Goal: Information Seeking & Learning: Find specific fact

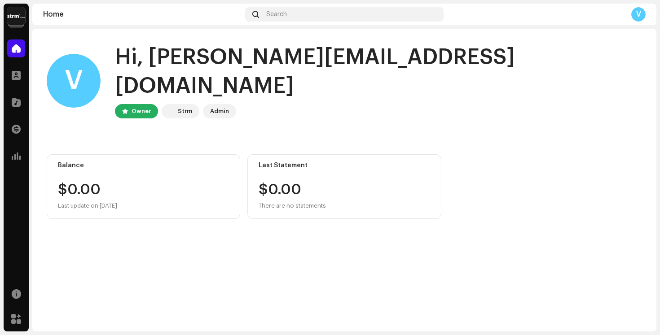
click at [12, 16] on img at bounding box center [16, 16] width 18 height 18
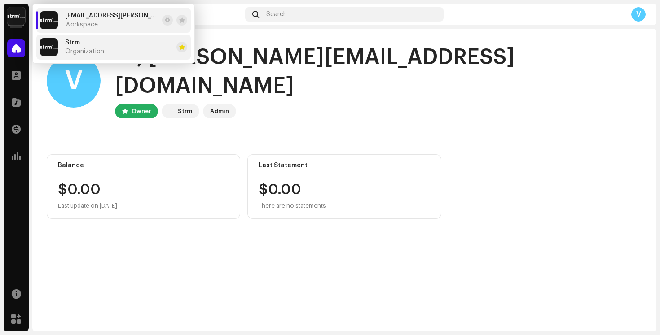
click at [96, 51] on span "Organization" at bounding box center [84, 51] width 39 height 7
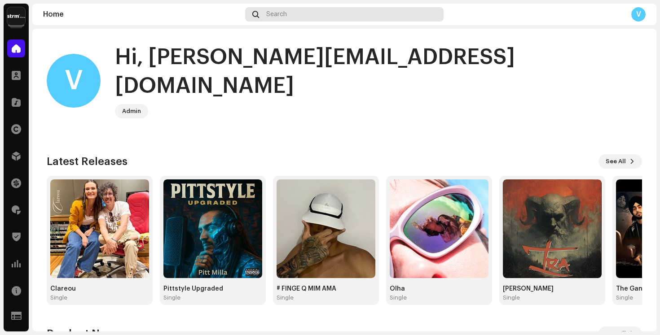
click at [303, 18] on div "Search" at bounding box center [344, 14] width 198 height 14
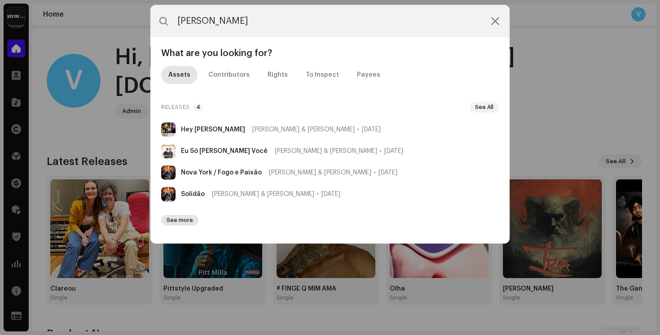
type input "[PERSON_NAME]"
click at [185, 223] on span "See more" at bounding box center [179, 220] width 26 height 7
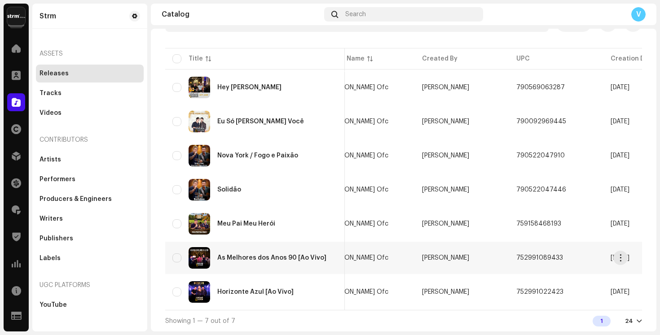
scroll to position [0, 233]
click at [271, 289] on div "Horizonte Azul [Ao Vivo]" at bounding box center [255, 292] width 76 height 6
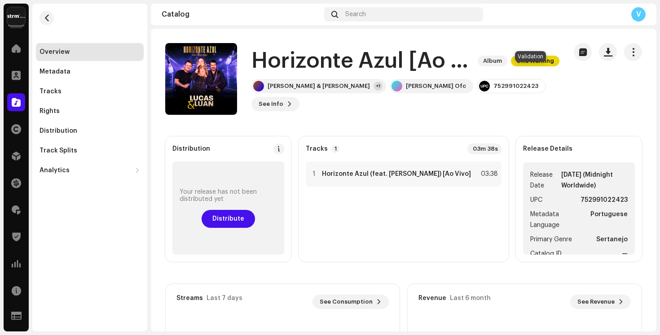
click at [521, 66] on span "One Warning" at bounding box center [535, 61] width 48 height 11
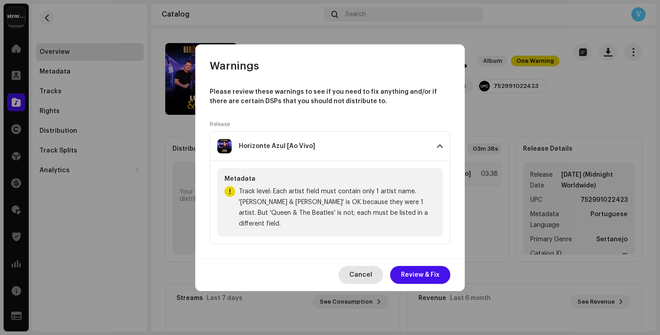
click at [360, 266] on span "Cancel" at bounding box center [360, 275] width 23 height 18
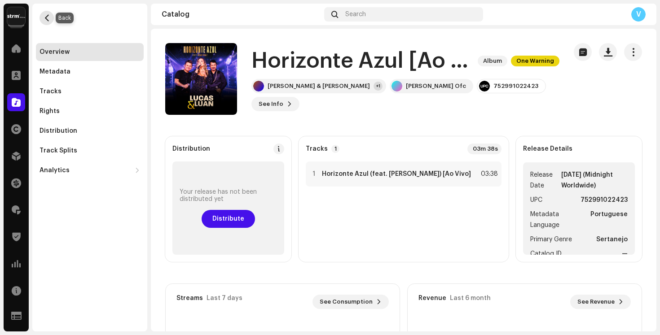
click at [48, 20] on span "button" at bounding box center [47, 17] width 7 height 7
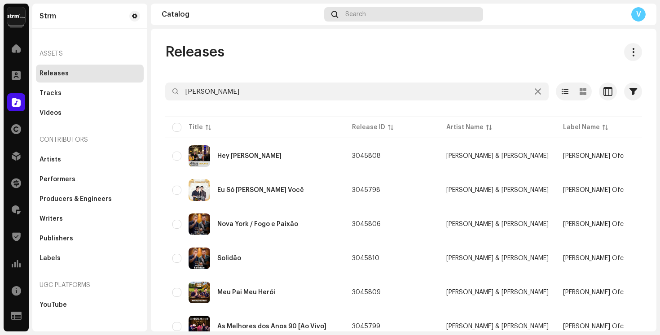
click at [348, 17] on span "Search" at bounding box center [355, 14] width 21 height 7
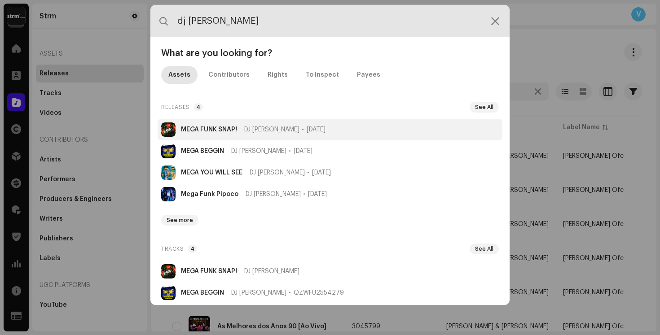
type input "dj [PERSON_NAME]"
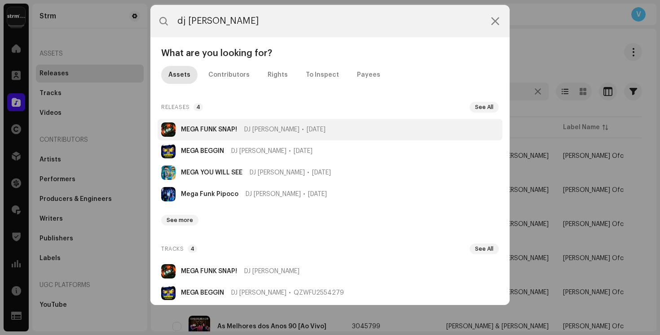
click at [246, 127] on span "DJ [PERSON_NAME]" at bounding box center [271, 129] width 55 height 7
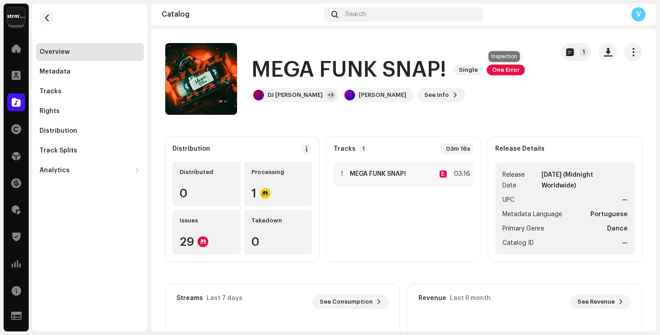
click at [503, 71] on span "One Error" at bounding box center [505, 70] width 38 height 11
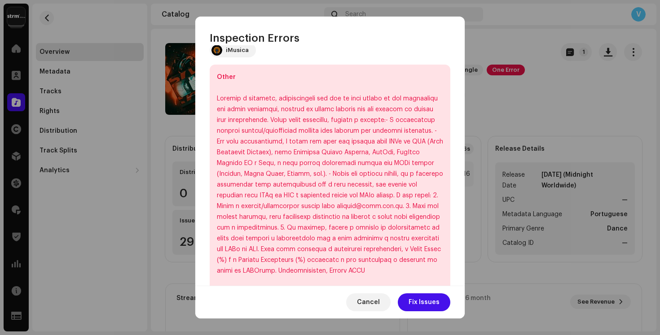
scroll to position [247, 0]
click at [380, 298] on span "Cancel" at bounding box center [368, 302] width 23 height 18
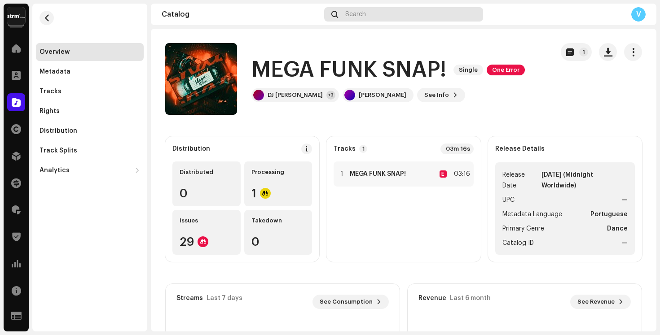
click at [367, 16] on div "Search" at bounding box center [403, 14] width 159 height 14
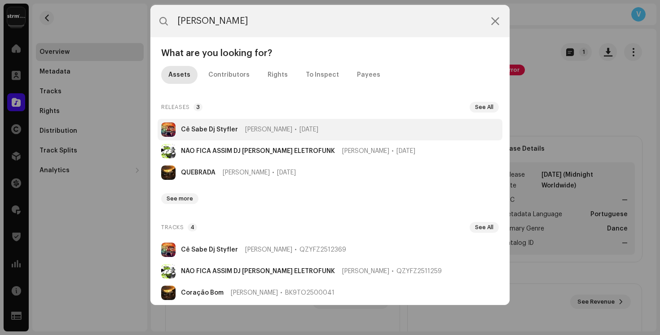
type input "[PERSON_NAME]"
click at [293, 136] on li "Cê Sabe Dj Styfler Tiago Styfler [DATE]" at bounding box center [329, 130] width 345 height 22
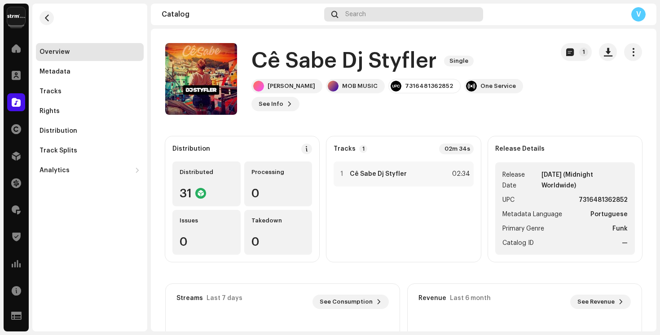
click at [361, 18] on div "Search" at bounding box center [403, 14] width 159 height 14
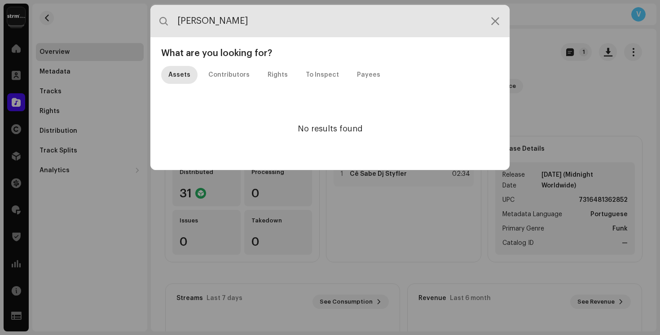
click at [289, 26] on input "[PERSON_NAME]" at bounding box center [329, 21] width 359 height 32
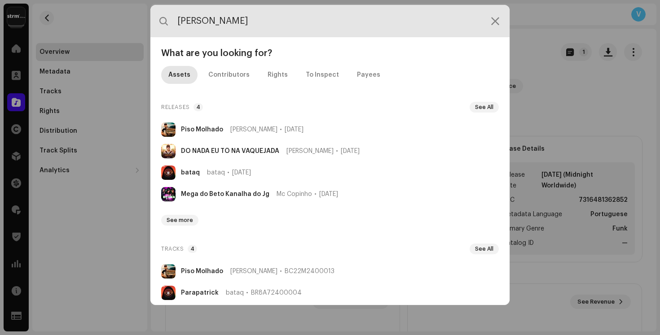
click at [344, 24] on input "[PERSON_NAME]" at bounding box center [329, 21] width 359 height 32
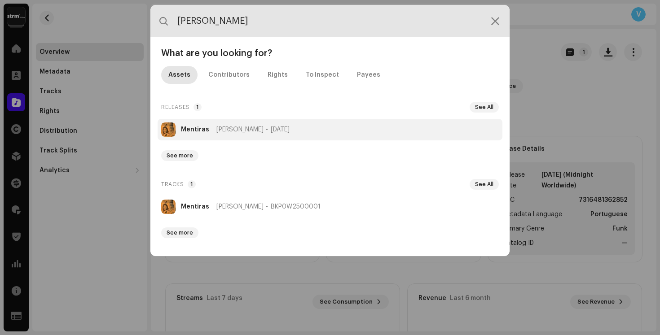
type input "[PERSON_NAME]"
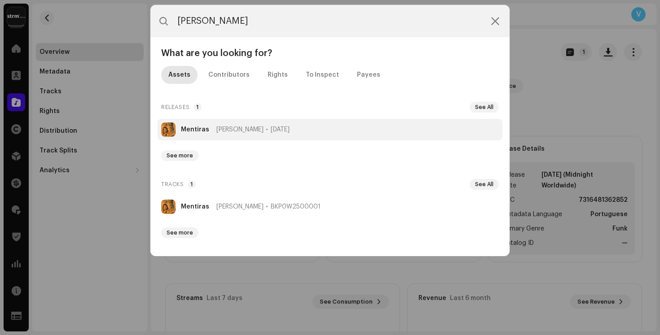
click at [241, 131] on span "[PERSON_NAME]" at bounding box center [239, 129] width 47 height 7
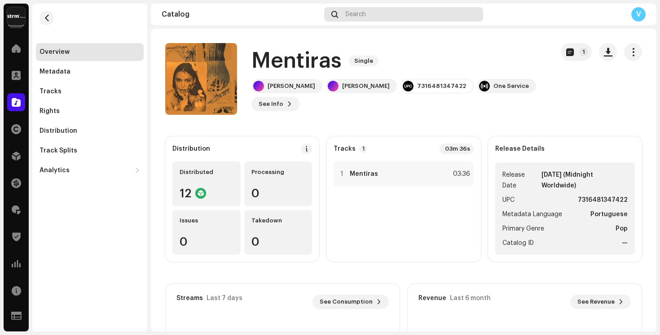
click at [403, 11] on div "Search" at bounding box center [403, 14] width 159 height 14
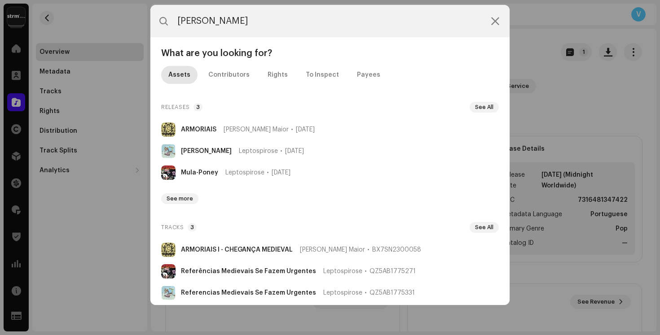
type input "[PERSON_NAME]"
